Goal: Information Seeking & Learning: Learn about a topic

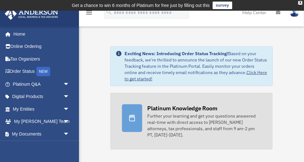
click at [181, 116] on div "Further your learning and get your questions answered real-time with direct acc…" at bounding box center [204, 125] width 114 height 25
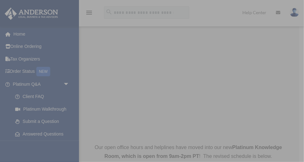
scroll to position [65, 0]
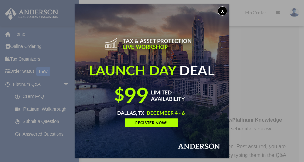
click at [219, 11] on button "x" at bounding box center [222, 10] width 9 height 9
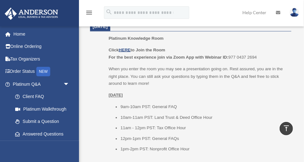
scroll to position [297, 0]
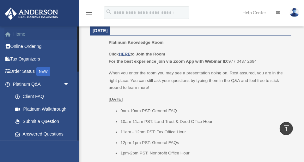
click at [16, 36] on link "Home" at bounding box center [41, 34] width 75 height 13
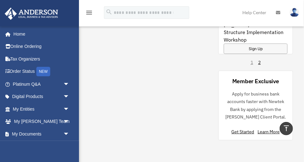
scroll to position [654, 0]
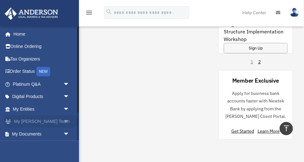
click at [68, 121] on span "arrow_drop_down" at bounding box center [69, 122] width 13 height 13
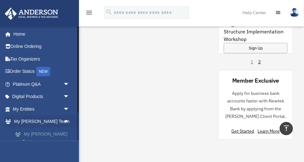
click at [56, 133] on link "My [PERSON_NAME] Team" at bounding box center [44, 138] width 70 height 20
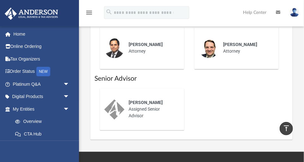
scroll to position [459, 0]
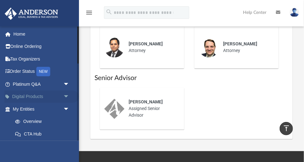
click at [65, 96] on span "arrow_drop_down" at bounding box center [69, 97] width 13 height 13
click at [39, 110] on div "Tax Toolbox" at bounding box center [46, 109] width 49 height 8
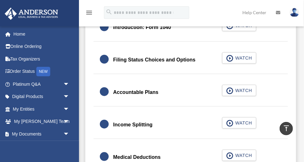
scroll to position [897, 0]
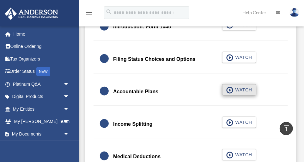
click at [237, 92] on span "WATCH" at bounding box center [242, 90] width 19 height 6
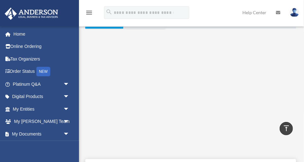
scroll to position [129, 0]
